Goal: Information Seeking & Learning: Check status

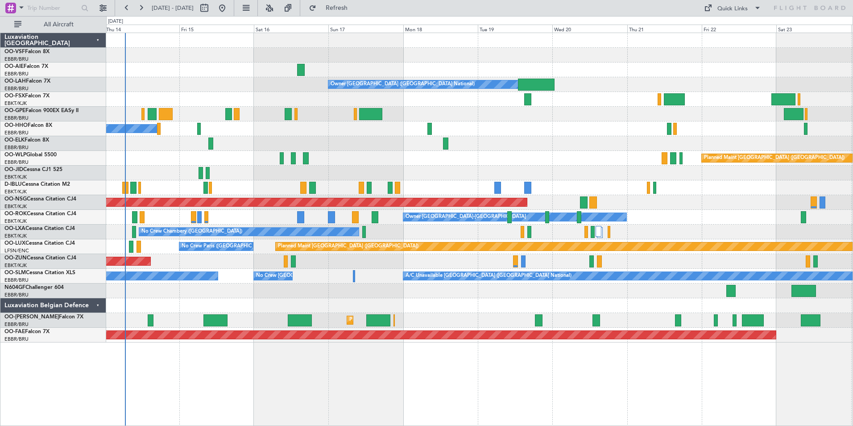
click at [182, 76] on div at bounding box center [479, 69] width 746 height 15
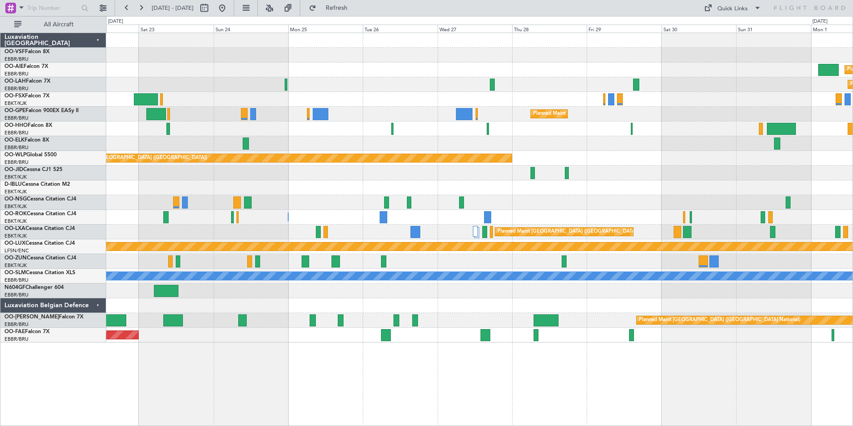
click at [612, 71] on div "Planned Maint [GEOGRAPHIC_DATA] ([GEOGRAPHIC_DATA])" at bounding box center [479, 69] width 746 height 15
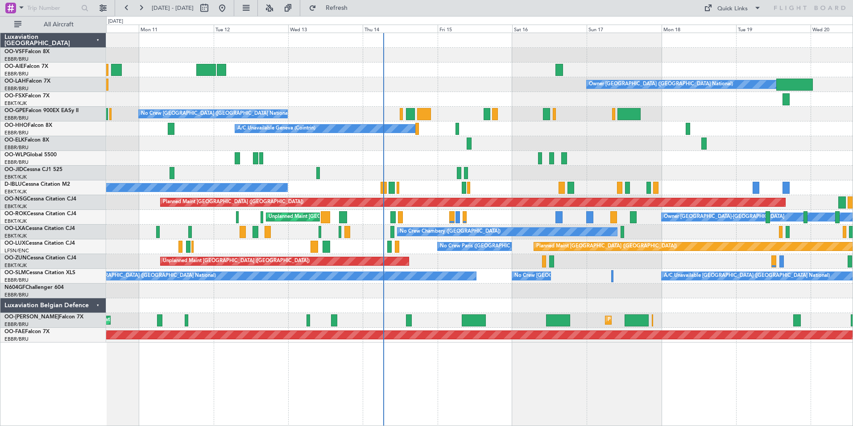
click at [649, 67] on div at bounding box center [479, 69] width 746 height 15
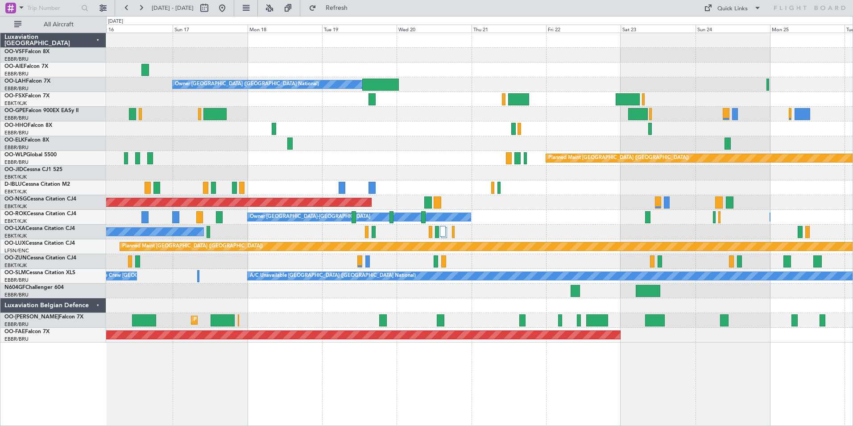
click at [371, 393] on div "Owner [GEOGRAPHIC_DATA] ([GEOGRAPHIC_DATA] National) Planned Maint [GEOGRAPHIC_…" at bounding box center [479, 229] width 747 height 393
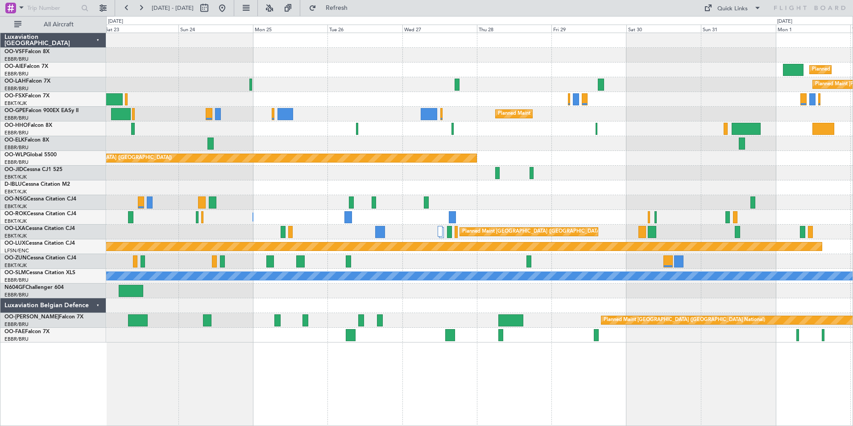
click at [201, 364] on div "Planned Maint [GEOGRAPHIC_DATA] ([GEOGRAPHIC_DATA]) Planned [GEOGRAPHIC_DATA][P…" at bounding box center [479, 229] width 747 height 393
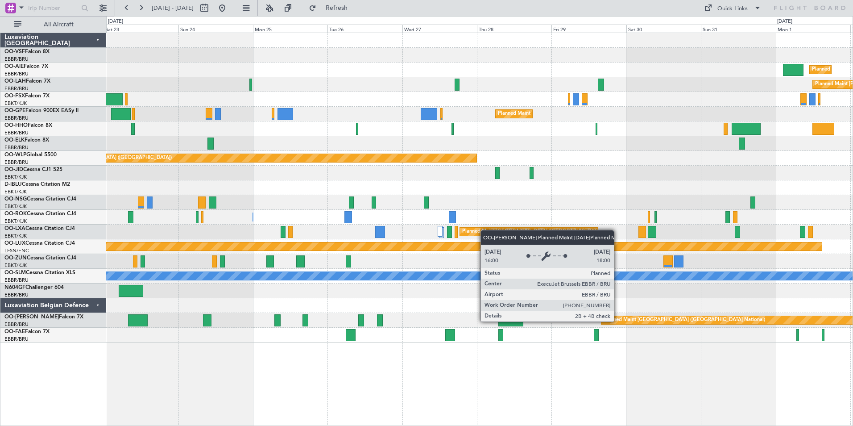
click at [618, 321] on div "Planned Maint [GEOGRAPHIC_DATA] ([GEOGRAPHIC_DATA] National)" at bounding box center [684, 319] width 161 height 13
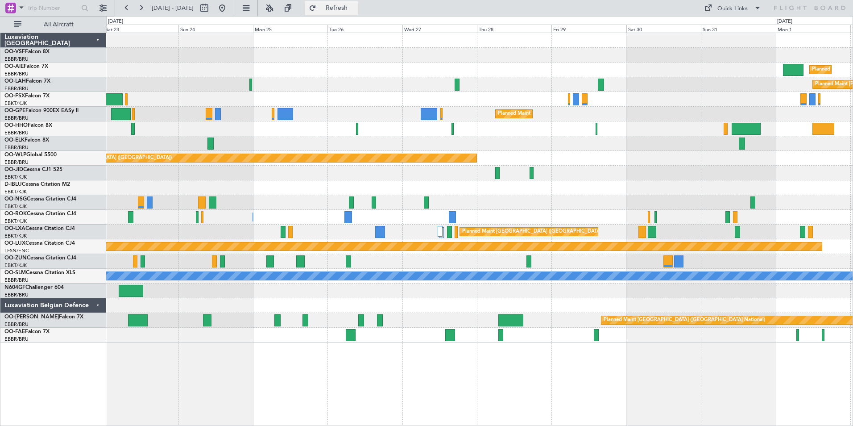
click at [356, 9] on span "Refresh" at bounding box center [336, 8] width 37 height 6
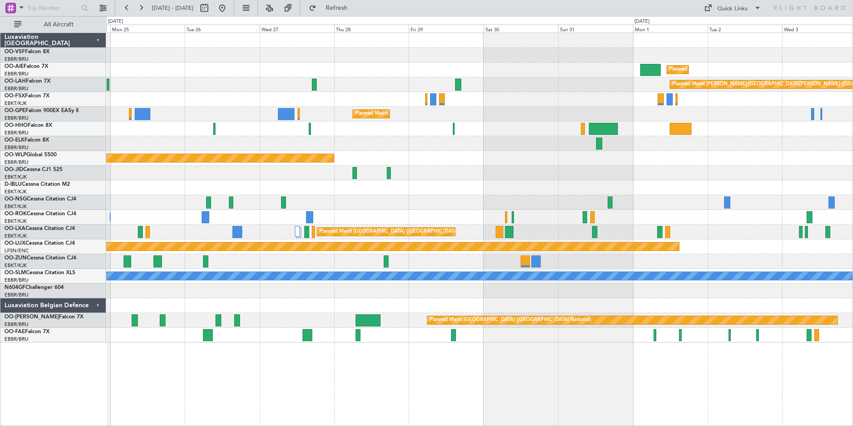
click at [567, 366] on div "Planned Maint London (Farnborough) Planned Maint Alton-st Louis (St Louis Regl)…" at bounding box center [479, 229] width 747 height 393
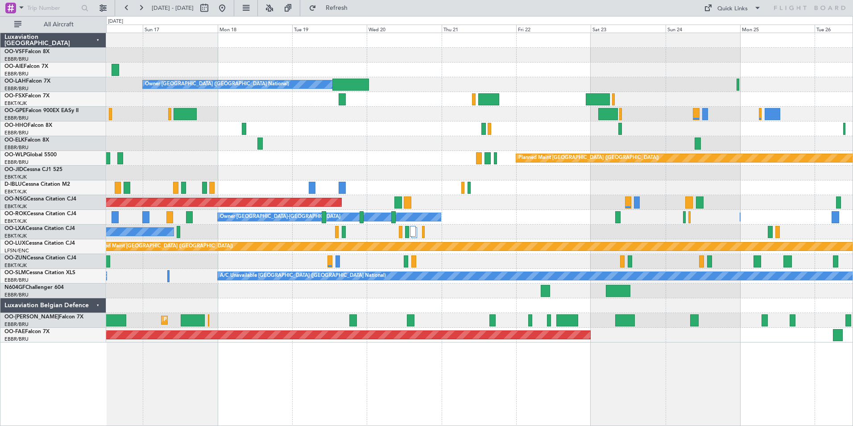
click at [852, 340] on html "24 Aug 2025 - 03 Sep 2025 Refresh Quick Links All Aircraft Owner Brussels (Brus…" at bounding box center [426, 213] width 853 height 426
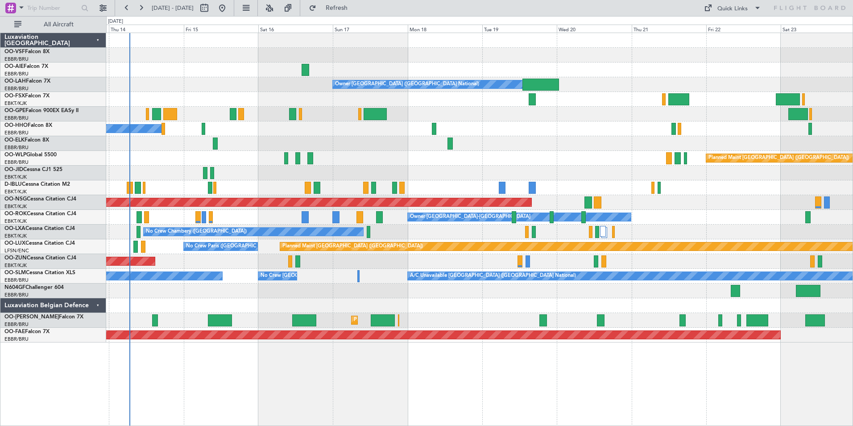
click at [436, 377] on div "Owner Brussels (Brussels National) No Crew Brussels (Brussels National) A/C Una…" at bounding box center [479, 229] width 747 height 393
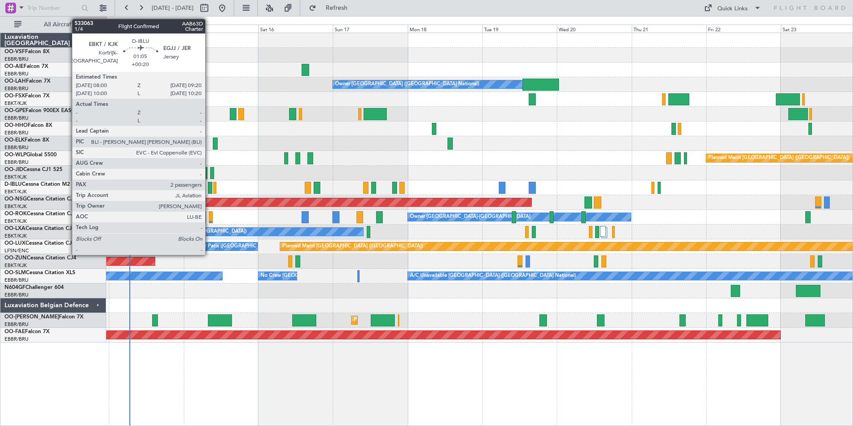
click at [209, 185] on div at bounding box center [210, 188] width 4 height 12
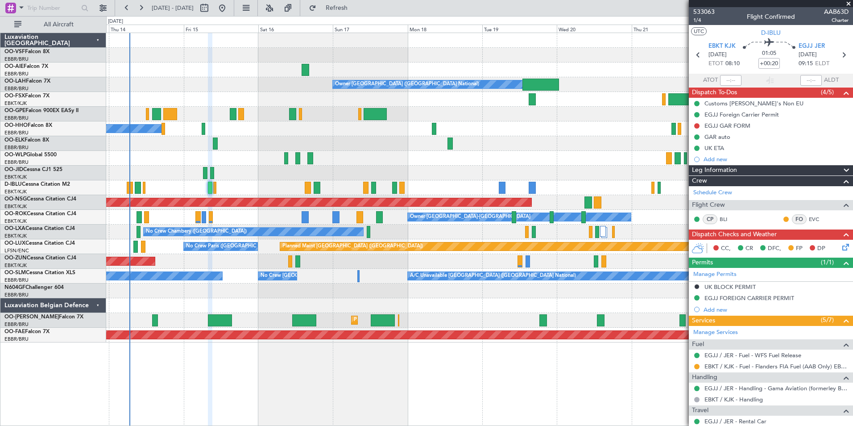
click at [849, 4] on span at bounding box center [848, 4] width 9 height 8
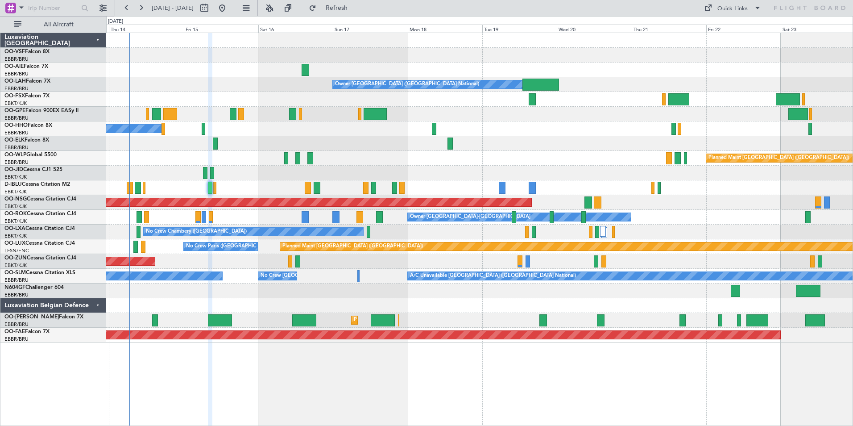
type input "0"
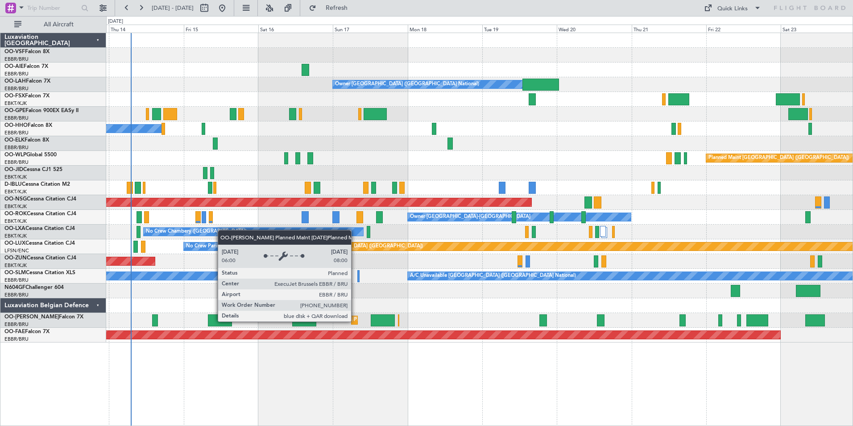
click at [355, 321] on div "Planned Maint [GEOGRAPHIC_DATA] ([GEOGRAPHIC_DATA] National)" at bounding box center [434, 319] width 161 height 13
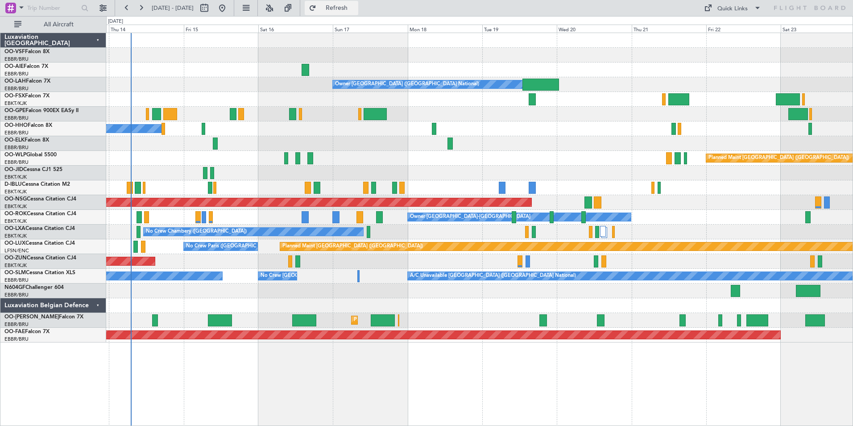
click at [356, 5] on span "Refresh" at bounding box center [336, 8] width 37 height 6
click at [20, 108] on span "OO-GPE" at bounding box center [14, 110] width 21 height 5
click at [28, 109] on link "OO-GPE Falcon 900EX EASy II" at bounding box center [41, 110] width 74 height 5
click at [142, 9] on button at bounding box center [141, 8] width 14 height 14
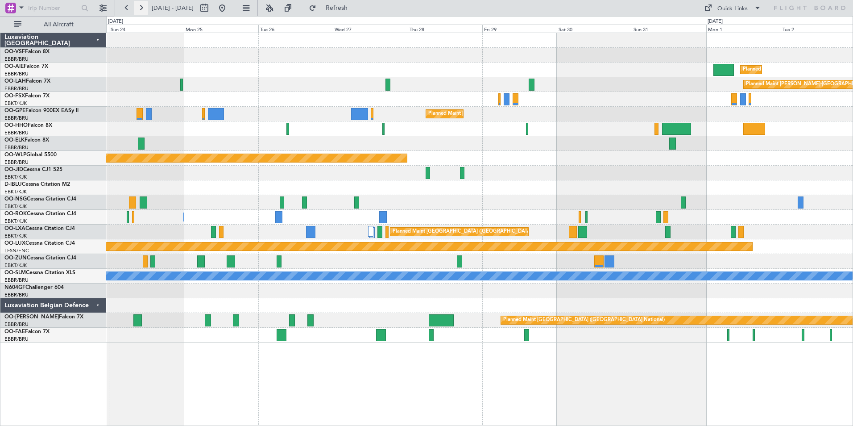
click at [142, 9] on button at bounding box center [141, 8] width 14 height 14
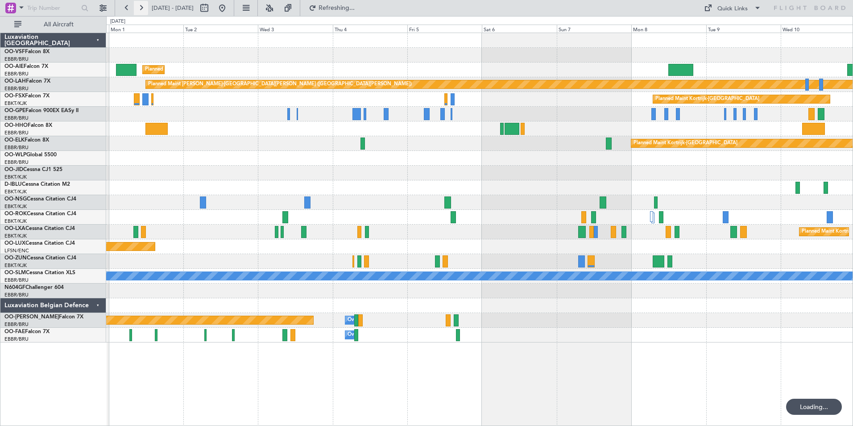
click at [142, 9] on button at bounding box center [141, 8] width 14 height 14
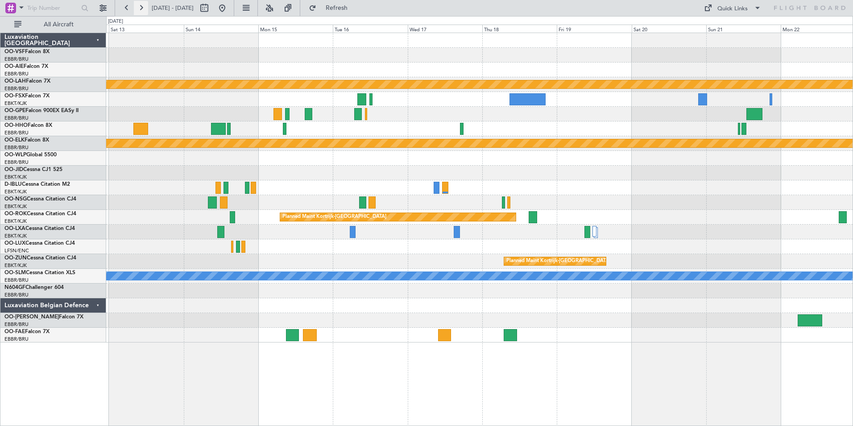
click at [142, 9] on button at bounding box center [141, 8] width 14 height 14
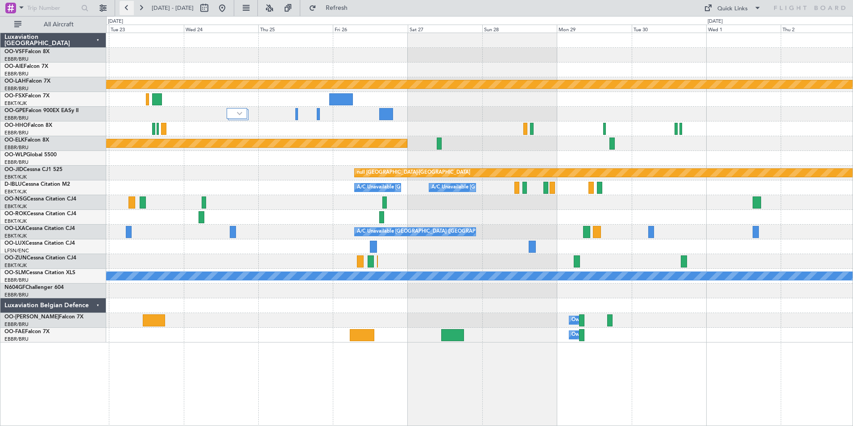
click at [123, 6] on button at bounding box center [127, 8] width 14 height 14
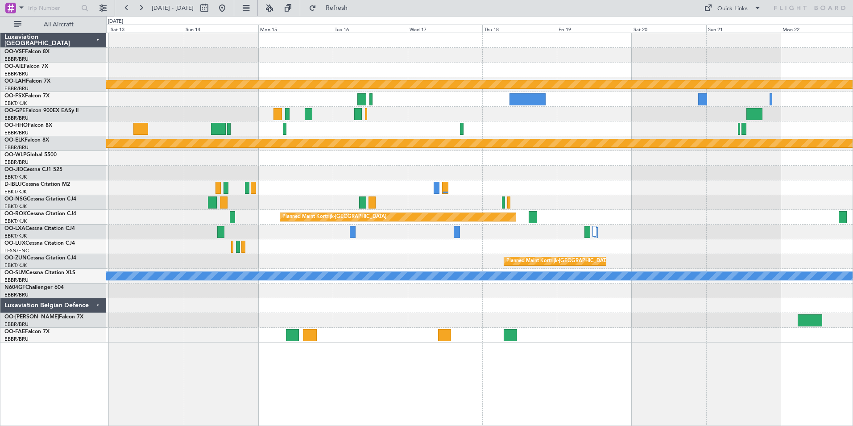
click at [426, 114] on div at bounding box center [479, 114] width 746 height 15
click at [22, 111] on span "OO-GPE" at bounding box center [14, 110] width 21 height 5
click at [356, 8] on span "Refresh" at bounding box center [336, 8] width 37 height 6
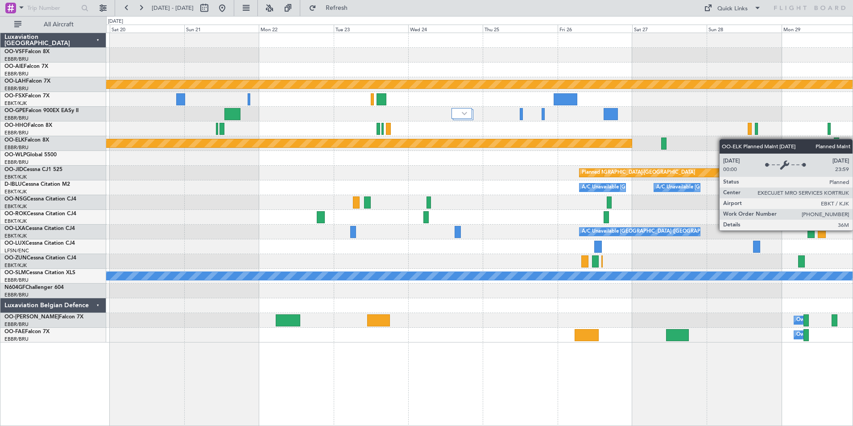
click at [283, 144] on div "Planned Maint Alton-st Louis (St Louis Regl) Planned Maint Kortrijk-Wevelgem nu…" at bounding box center [479, 187] width 746 height 309
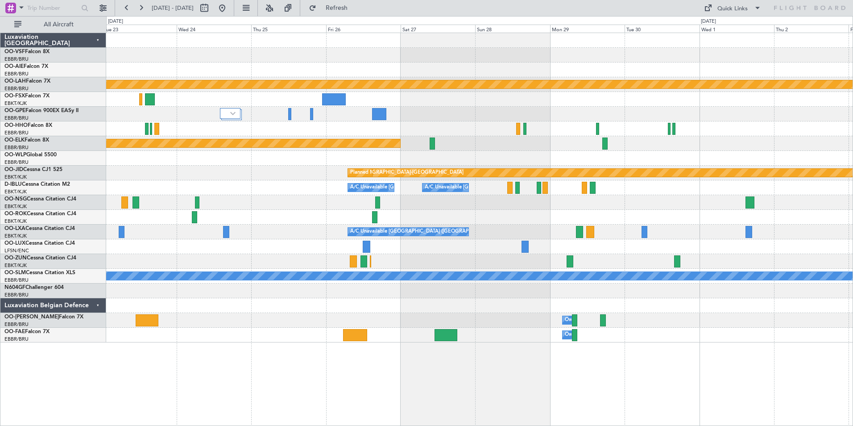
click at [413, 114] on div at bounding box center [479, 114] width 746 height 15
click at [356, 9] on span "Refresh" at bounding box center [336, 8] width 37 height 6
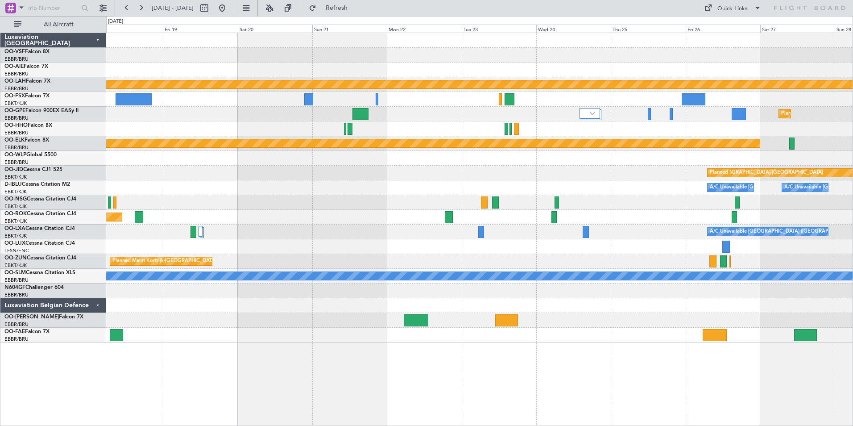
click at [659, 120] on div "Planned Maint Brussels (Brussels National) Planned Maint Brussels (Brussels Nat…" at bounding box center [479, 114] width 746 height 15
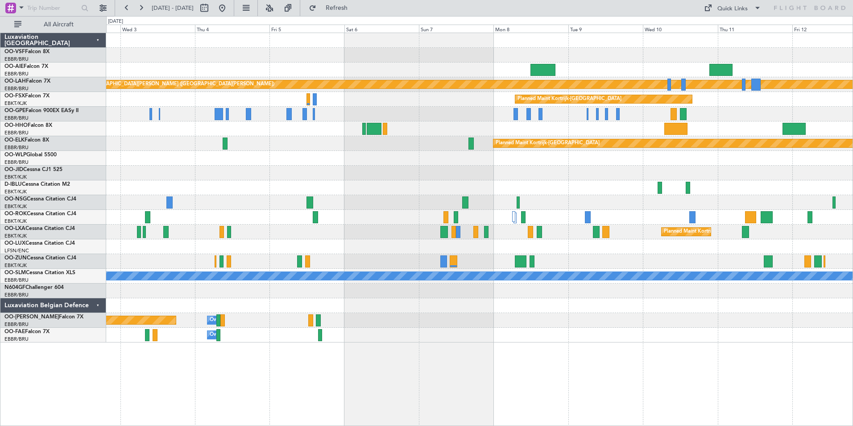
click at [555, 116] on div at bounding box center [479, 114] width 746 height 15
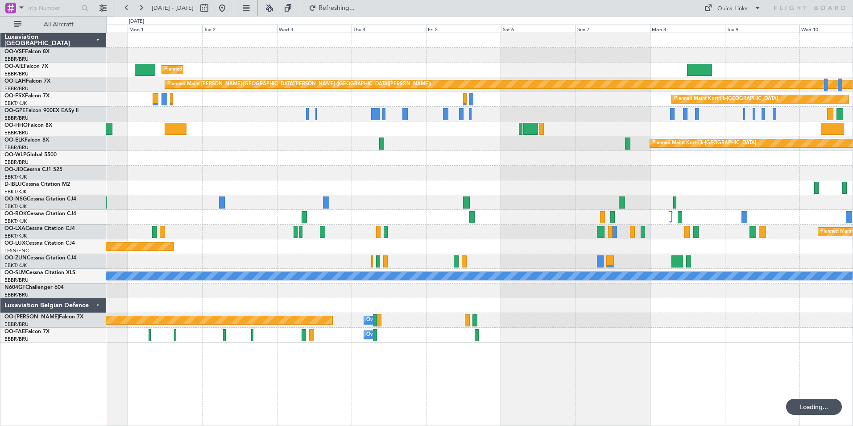
click at [575, 112] on div at bounding box center [479, 114] width 746 height 15
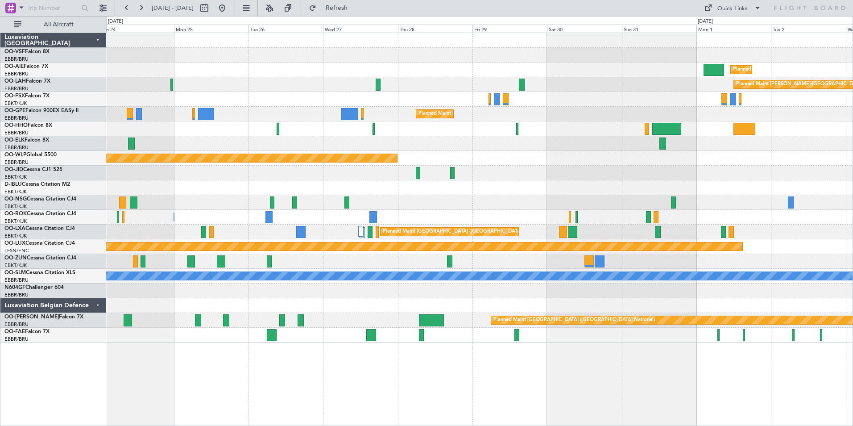
click at [479, 116] on div "Planned Maint [GEOGRAPHIC_DATA] ([GEOGRAPHIC_DATA] National)" at bounding box center [479, 114] width 746 height 15
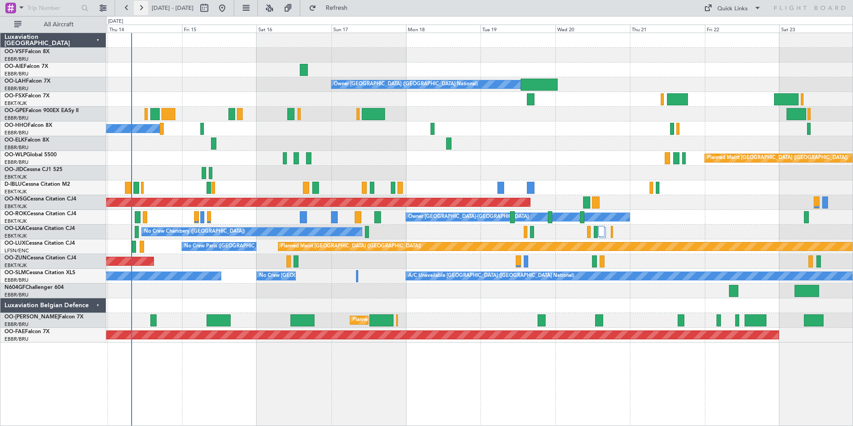
click at [145, 8] on button at bounding box center [141, 8] width 14 height 14
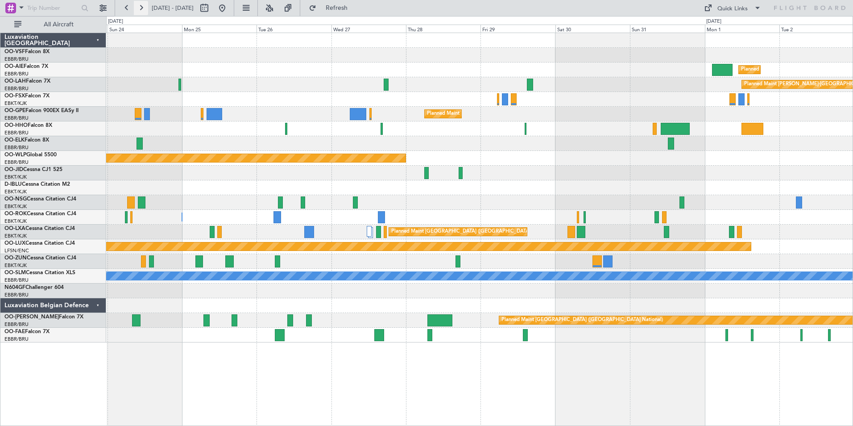
click at [145, 8] on button at bounding box center [141, 8] width 14 height 14
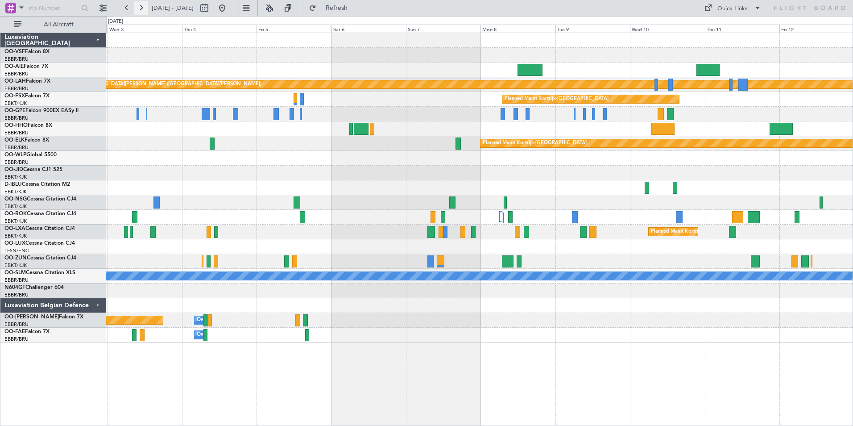
click at [141, 8] on button at bounding box center [141, 8] width 14 height 14
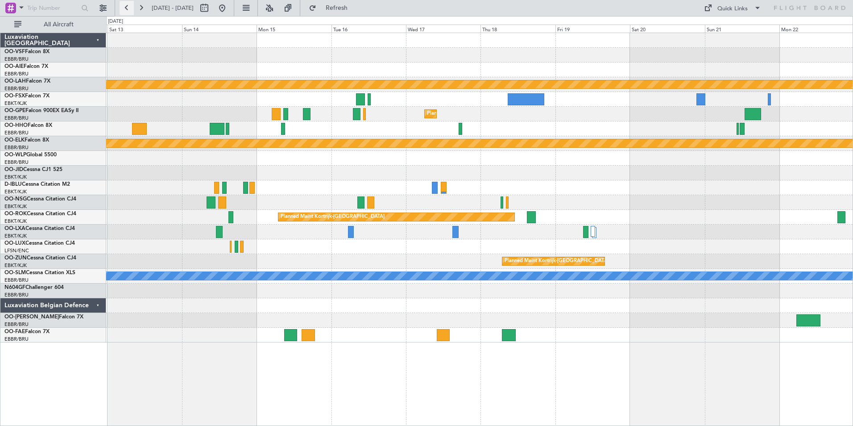
click at [128, 10] on button at bounding box center [127, 8] width 14 height 14
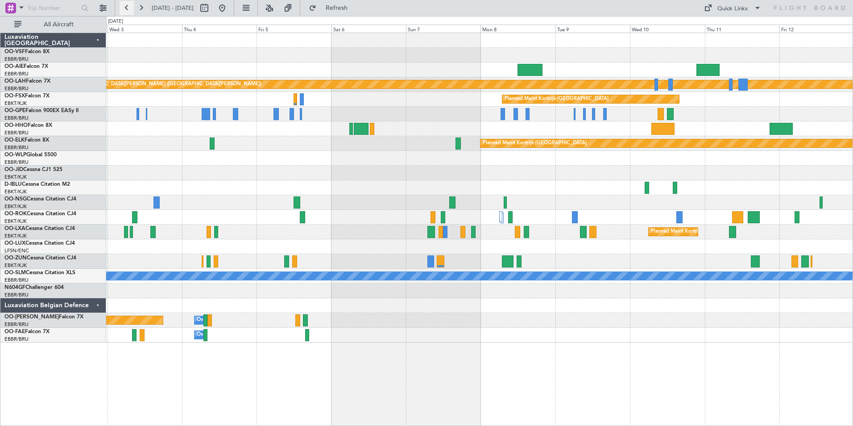
click at [128, 10] on button at bounding box center [127, 8] width 14 height 14
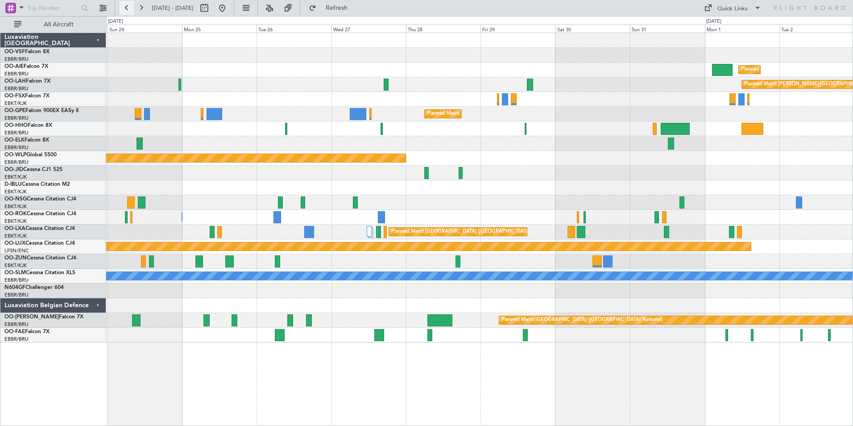
click at [128, 10] on button at bounding box center [127, 8] width 14 height 14
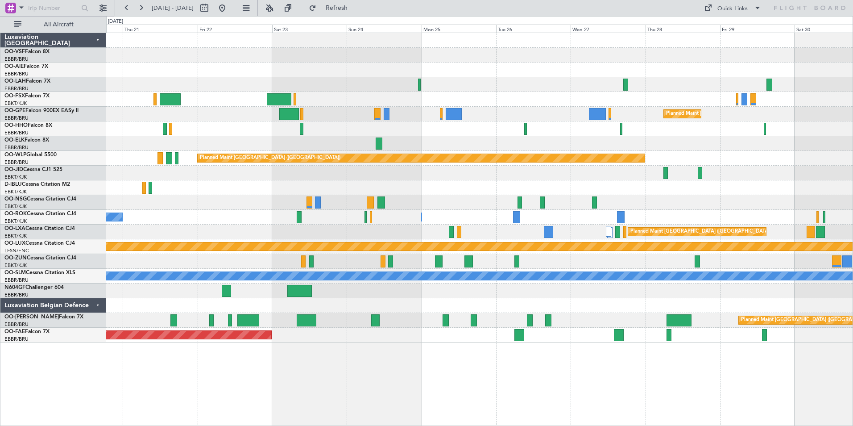
click at [219, 369] on div "Planned Maint London (Farnborough) Planned Maint Alton-st Louis (St Louis Regl)…" at bounding box center [479, 229] width 747 height 393
click at [124, 7] on button at bounding box center [127, 8] width 14 height 14
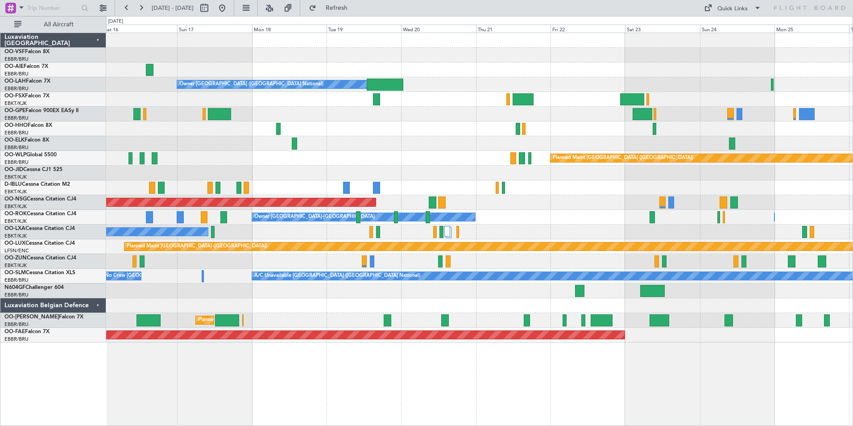
click at [476, 377] on div "Owner Brussels (Brussels National) Planned Maint Brussels (Brussels National) A…" at bounding box center [479, 229] width 747 height 393
click at [144, 8] on button at bounding box center [141, 8] width 14 height 14
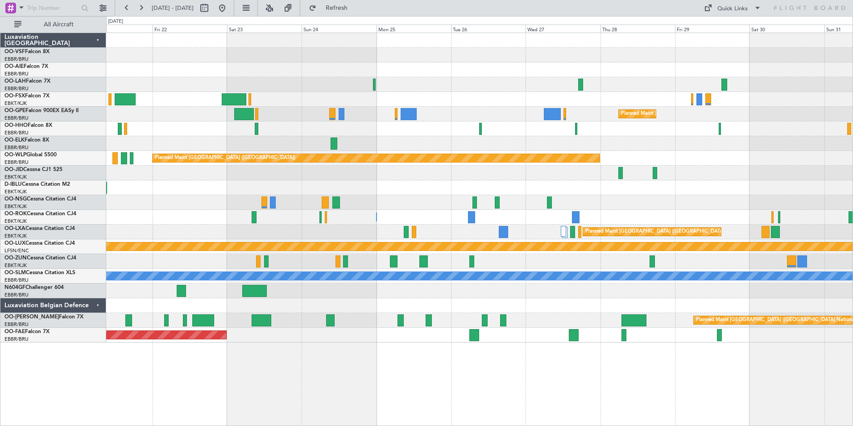
click at [777, 293] on div "Planned Maint London (Farnborough) Planned Maint Alton-st Louis (St Louis Regl)…" at bounding box center [479, 187] width 746 height 309
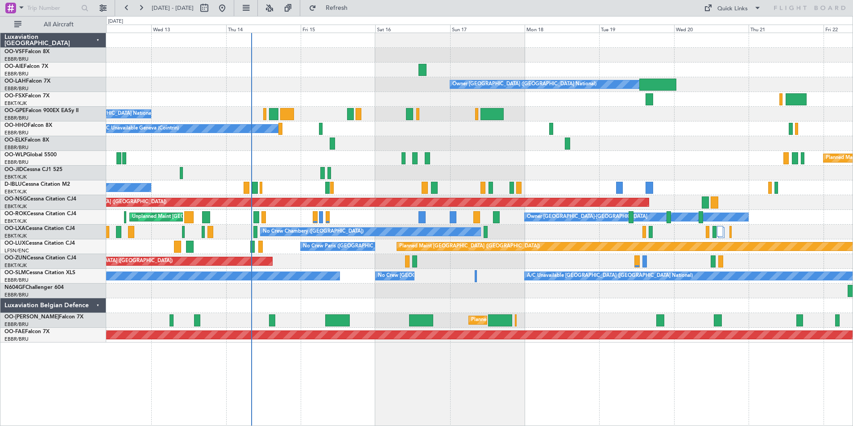
click at [548, 293] on div at bounding box center [479, 290] width 746 height 15
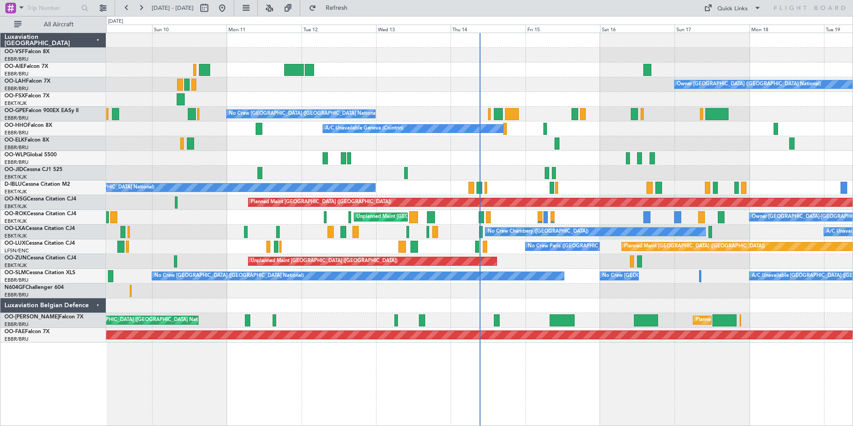
click at [142, 7] on button at bounding box center [141, 8] width 14 height 14
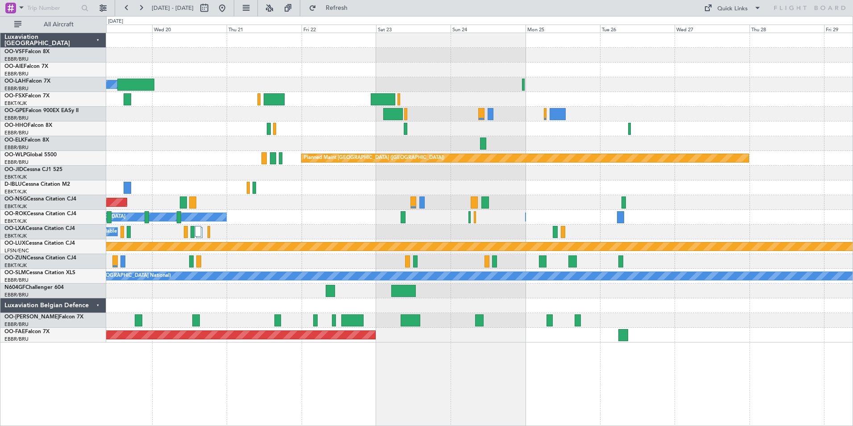
click at [142, 7] on button at bounding box center [141, 8] width 14 height 14
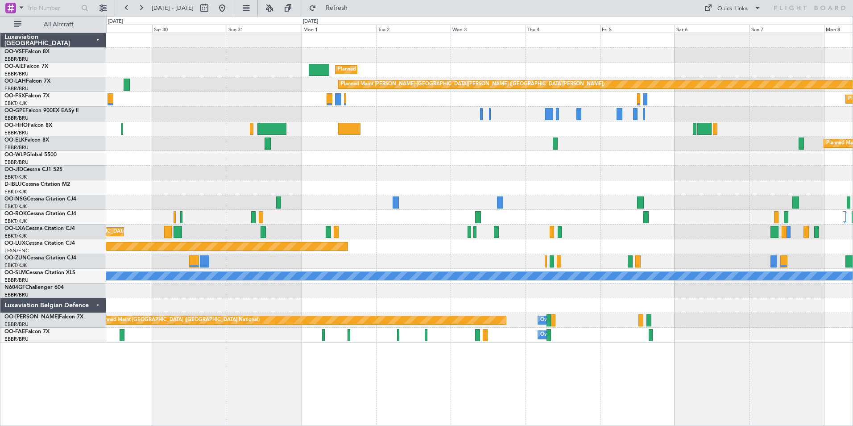
click at [312, 171] on div at bounding box center [479, 172] width 746 height 15
click at [24, 169] on span "Kortrijk-[GEOGRAPHIC_DATA]" at bounding box center [40, 167] width 73 height 11
click at [356, 7] on span "Refresh" at bounding box center [336, 8] width 37 height 6
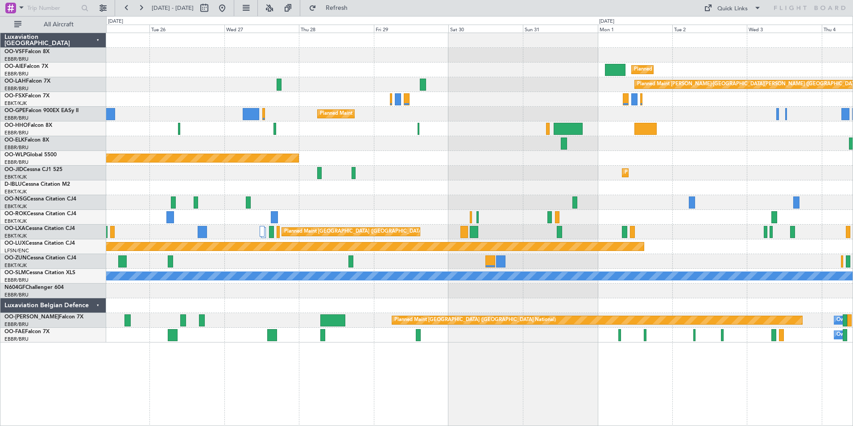
click at [432, 285] on div "Planned Maint London (Farnborough) Planned Maint Alton-st Louis (St Louis Regl)…" at bounding box center [479, 187] width 746 height 309
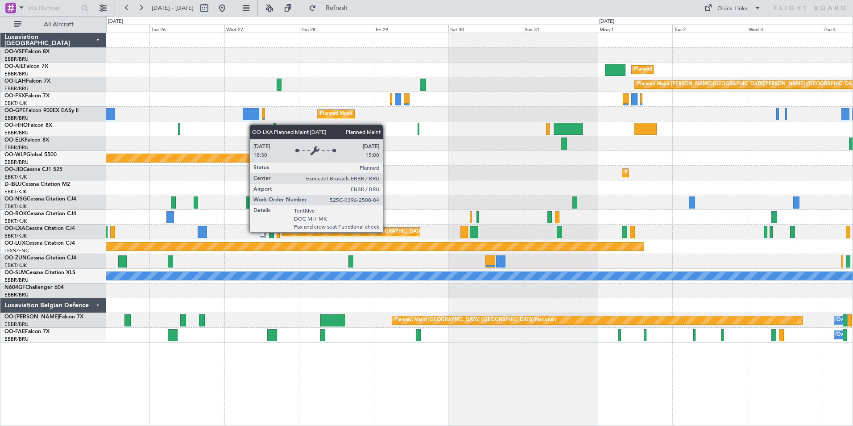
click at [387, 232] on div "Planned Maint [GEOGRAPHIC_DATA] ([GEOGRAPHIC_DATA] National)" at bounding box center [351, 231] width 138 height 8
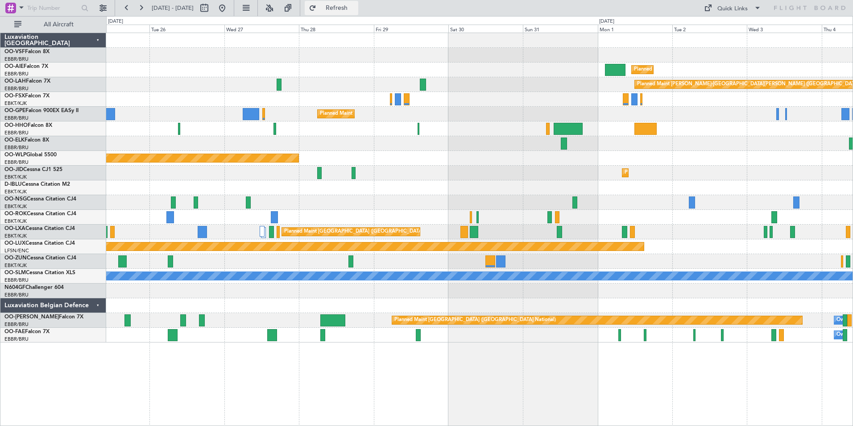
click at [356, 7] on span "Refresh" at bounding box center [336, 8] width 37 height 6
